Goal: Communication & Community: Answer question/provide support

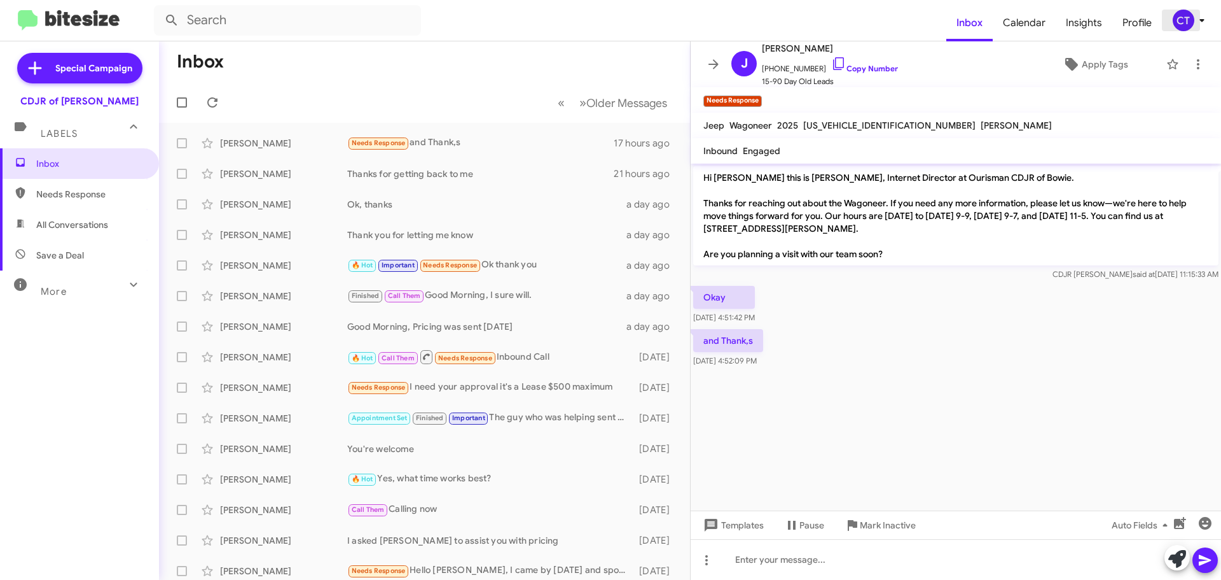
click at [1198, 23] on icon at bounding box center [1202, 20] width 15 height 15
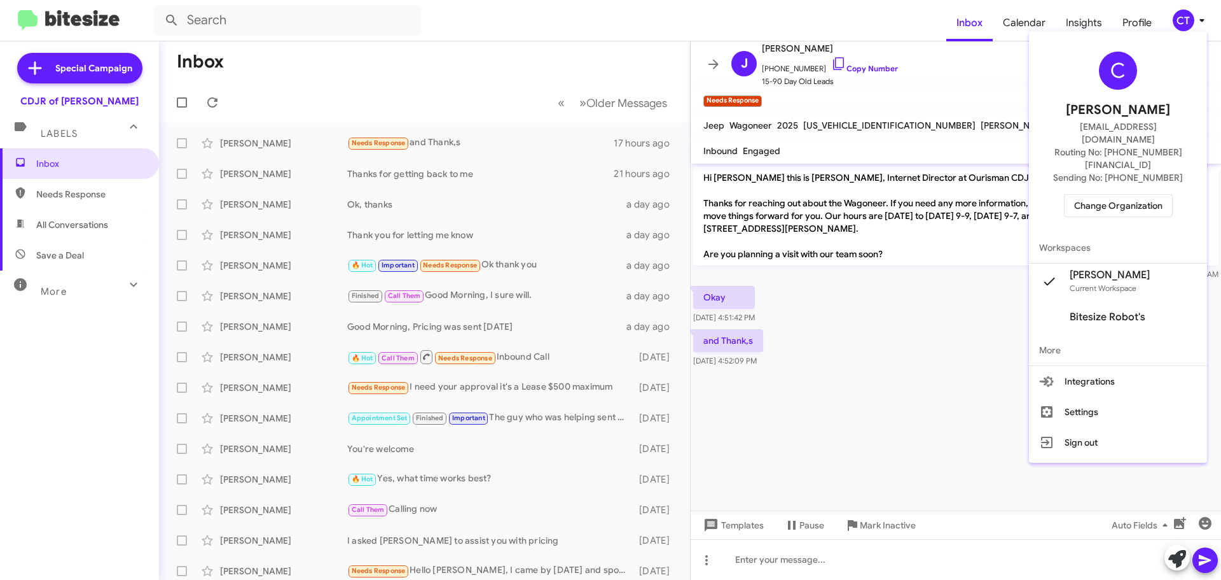
click at [1110, 195] on span "Change Organization" at bounding box center [1118, 206] width 88 height 22
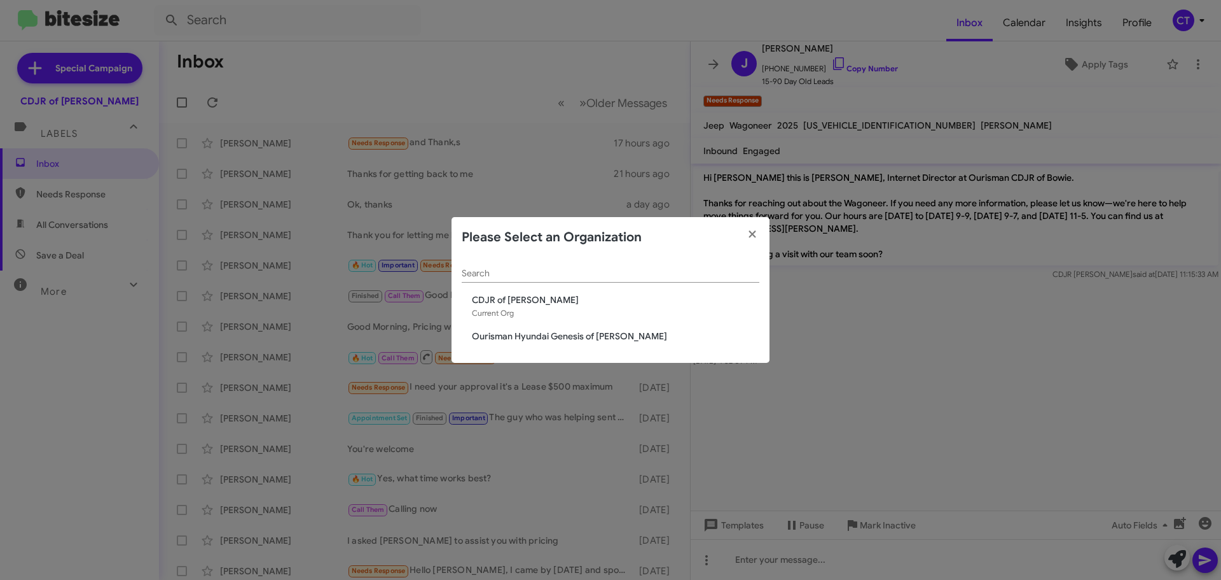
click at [526, 341] on span "Ourisman Hyundai Genesis of [PERSON_NAME]" at bounding box center [616, 336] width 288 height 13
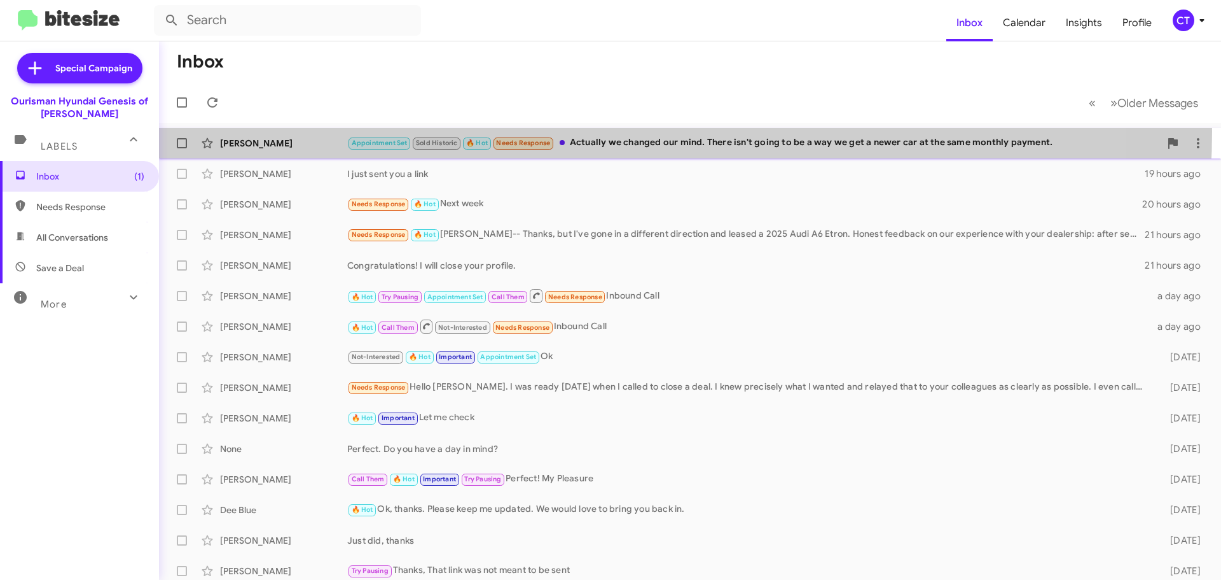
click at [604, 132] on div "Nina Barthelet Appointment Set Sold Historic 🔥 Hot Needs Response Actually we c…" at bounding box center [690, 142] width 1042 height 25
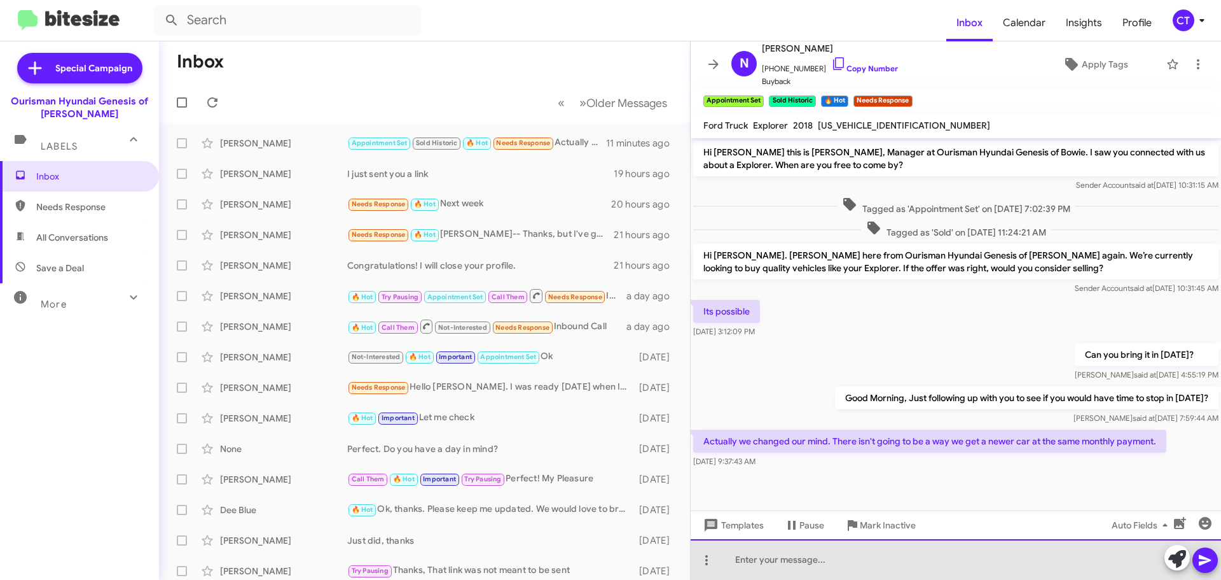
drag, startPoint x: 859, startPoint y: 561, endPoint x: 857, endPoint y: 576, distance: 14.8
click at [858, 561] on div at bounding box center [956, 559] width 531 height 41
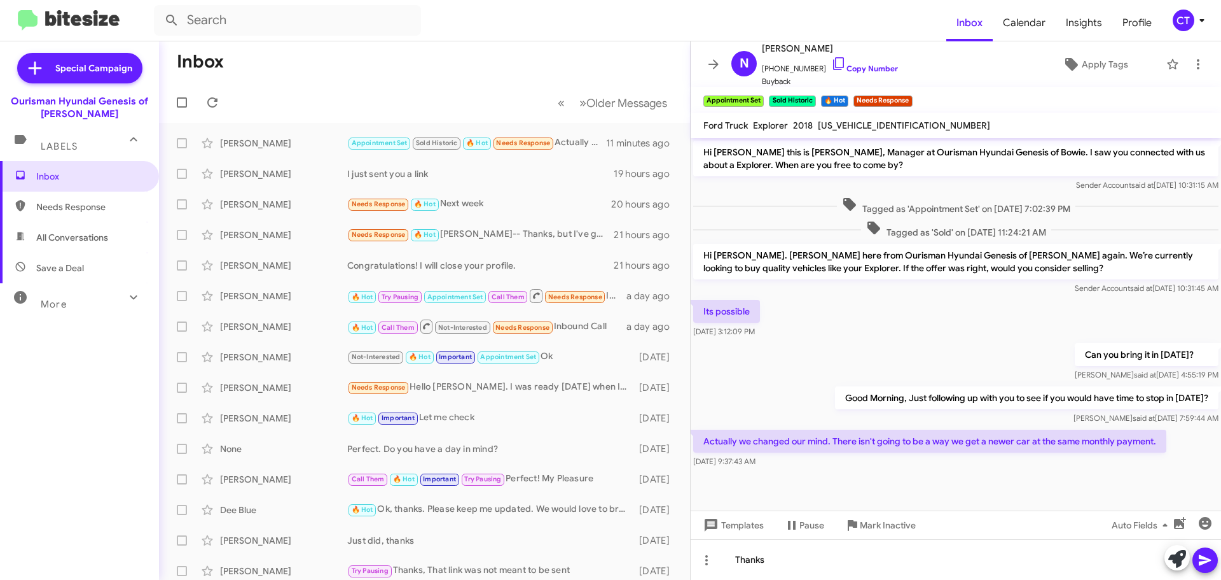
click at [1205, 555] on icon at bounding box center [1205, 559] width 15 height 15
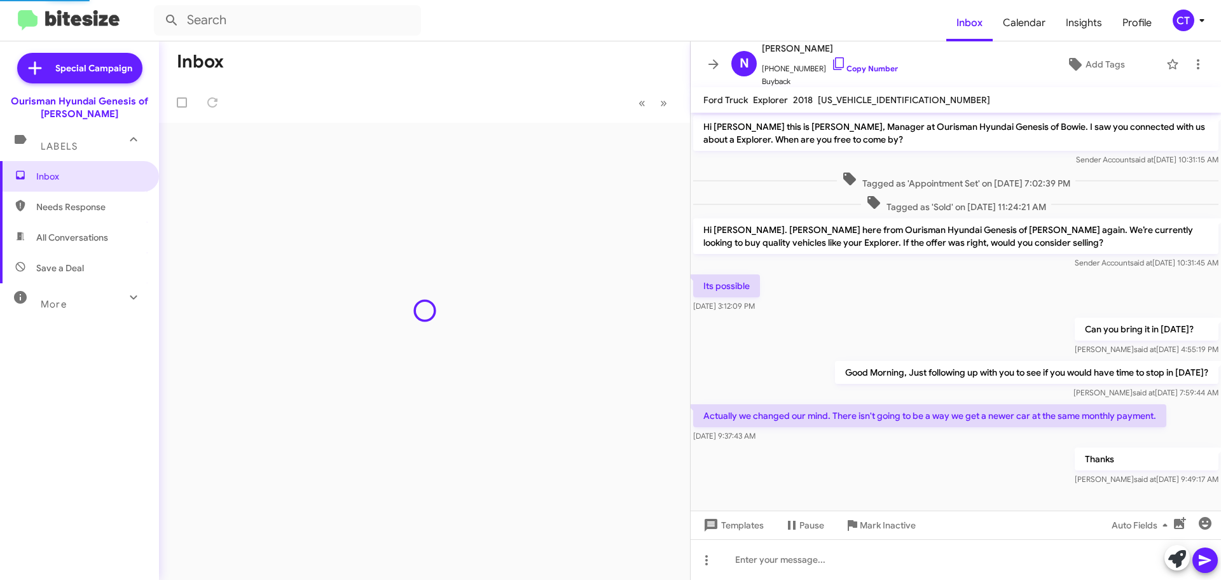
scroll to position [6, 0]
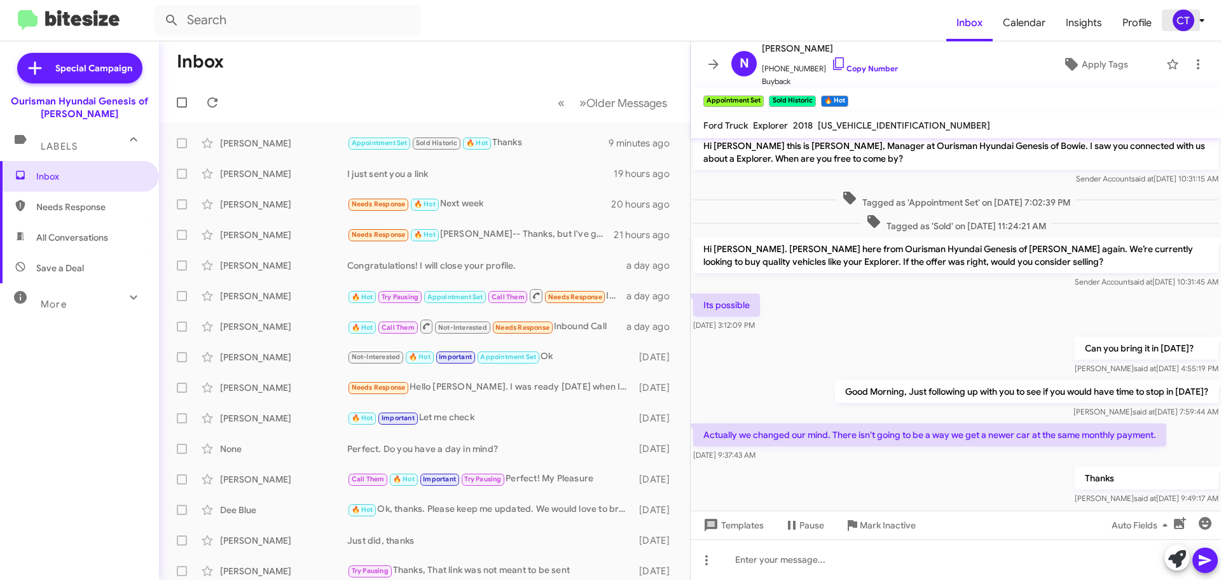
click at [1197, 17] on icon at bounding box center [1202, 20] width 15 height 15
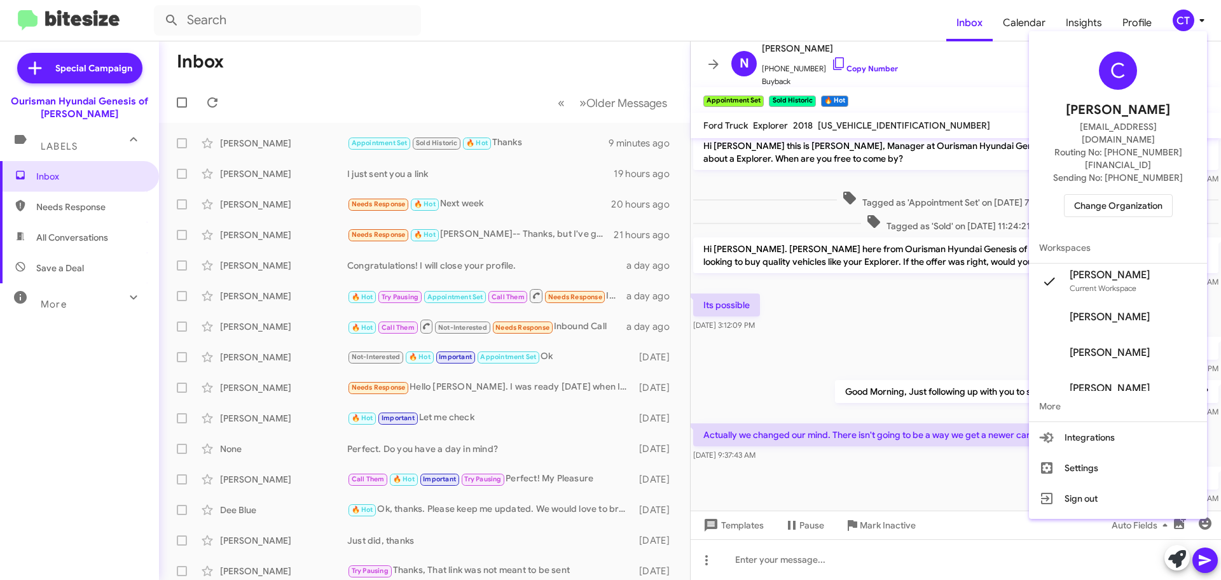
click at [1139, 195] on span "Change Organization" at bounding box center [1118, 206] width 88 height 22
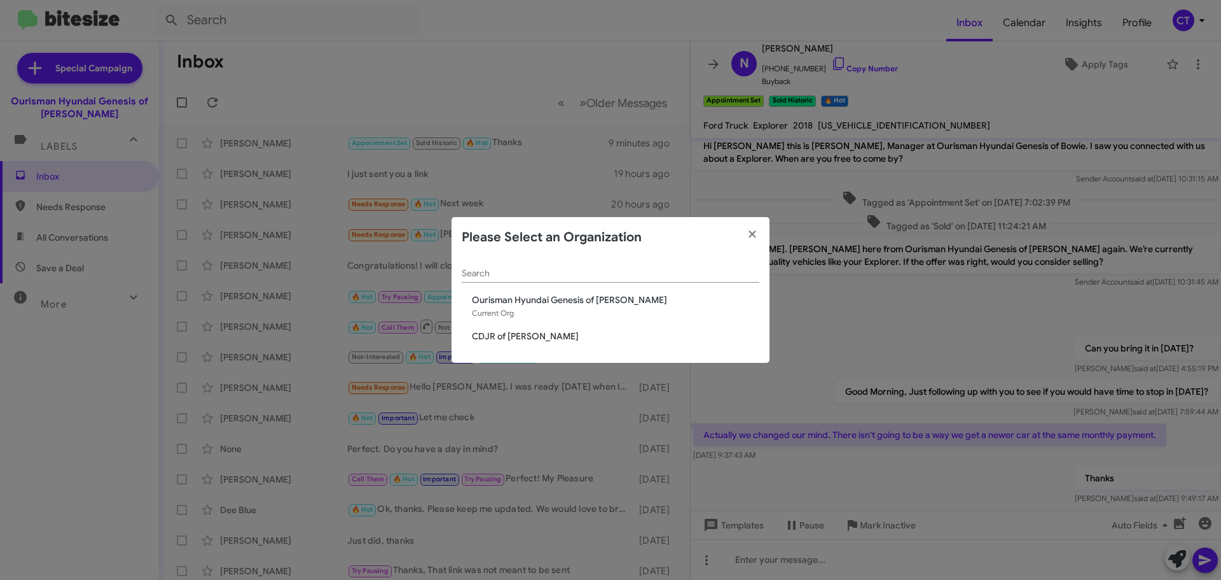
click at [517, 334] on span "CDJR of [PERSON_NAME]" at bounding box center [616, 336] width 288 height 13
